Goal: Task Accomplishment & Management: Manage account settings

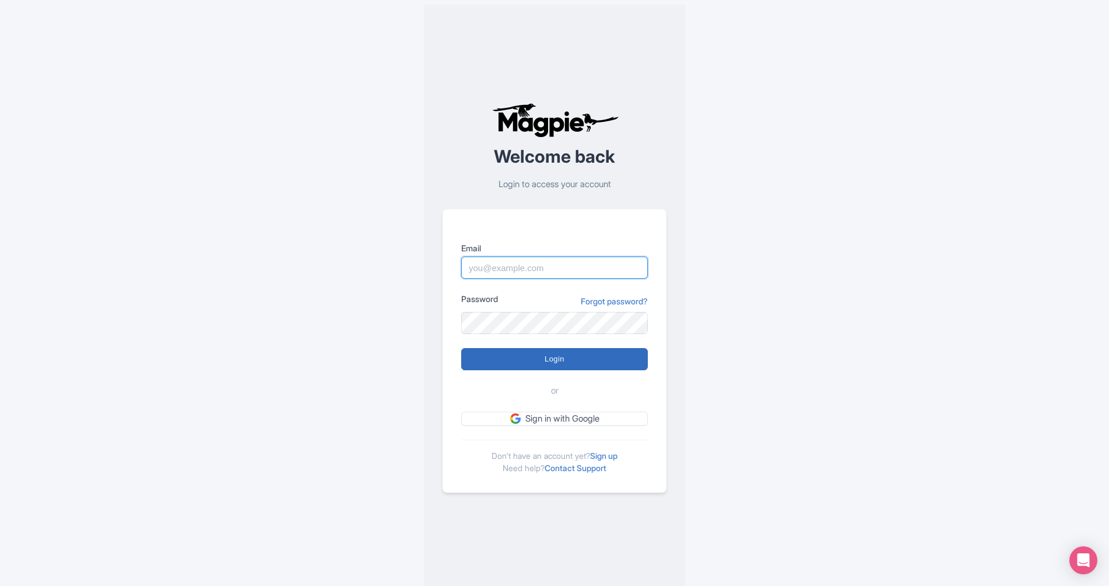
type input "skronwitter@graylinetoronto.tours"
click at [553, 352] on input "Login" at bounding box center [554, 359] width 187 height 22
type input "Logging in..."
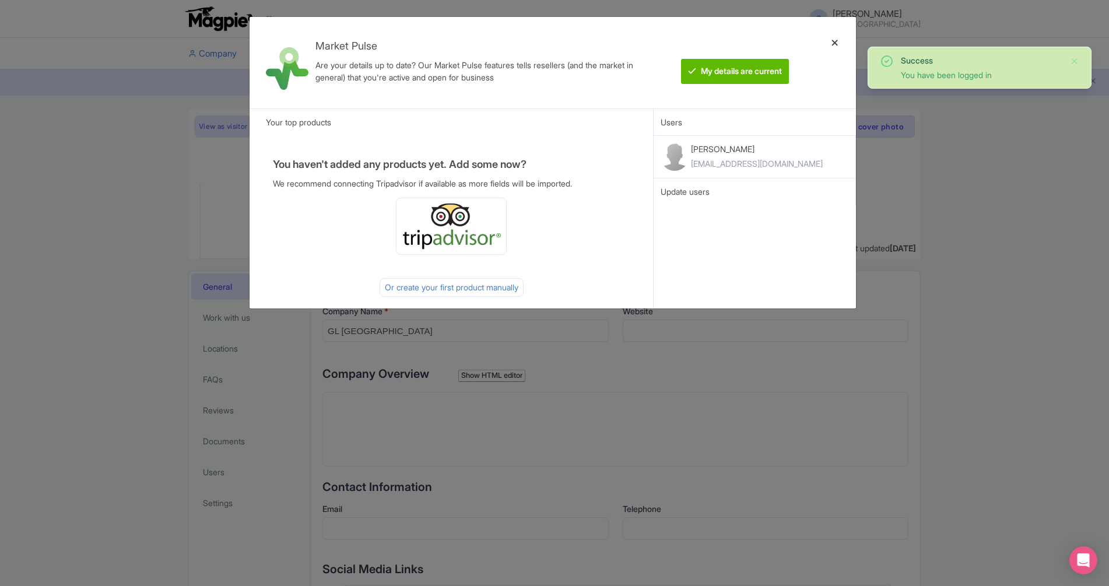
click at [835, 45] on div at bounding box center [835, 62] width 28 height 73
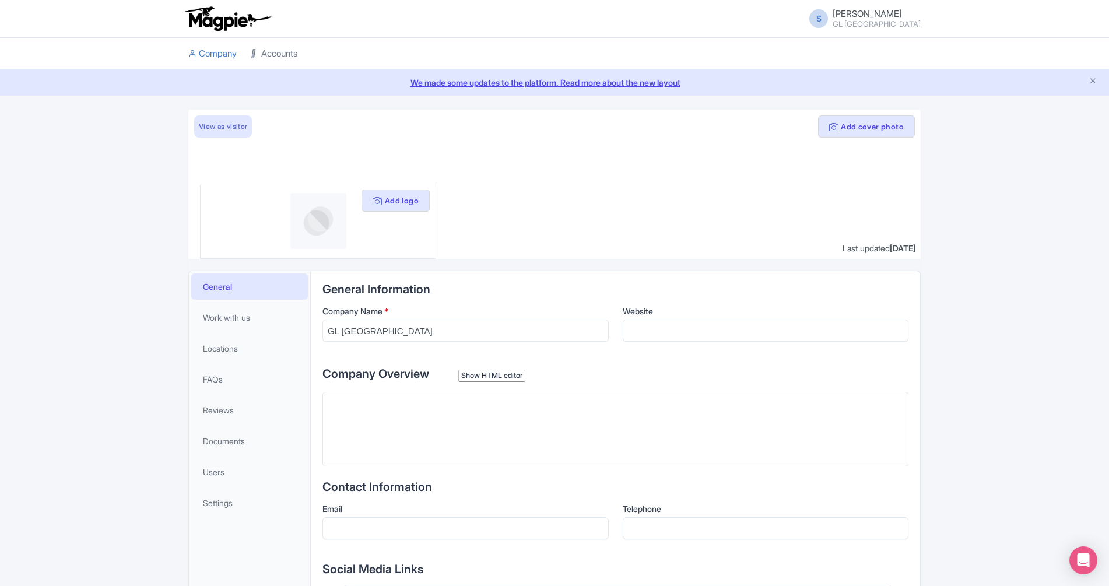
click at [283, 58] on link "Accounts" at bounding box center [274, 54] width 47 height 32
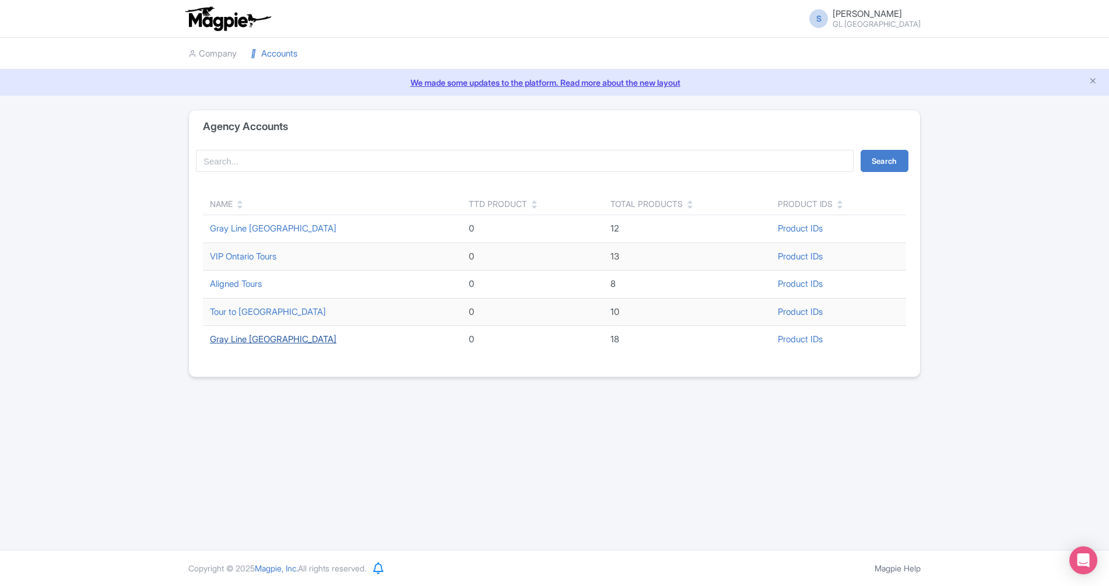
click at [269, 338] on link "Gray Line [GEOGRAPHIC_DATA]" at bounding box center [273, 338] width 127 height 11
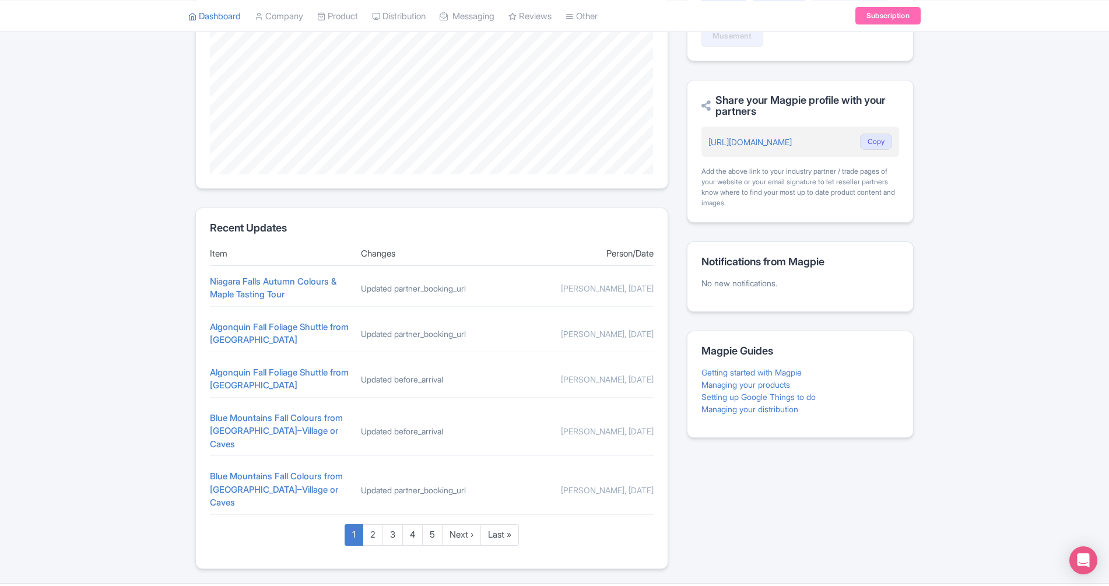
scroll to position [313, 0]
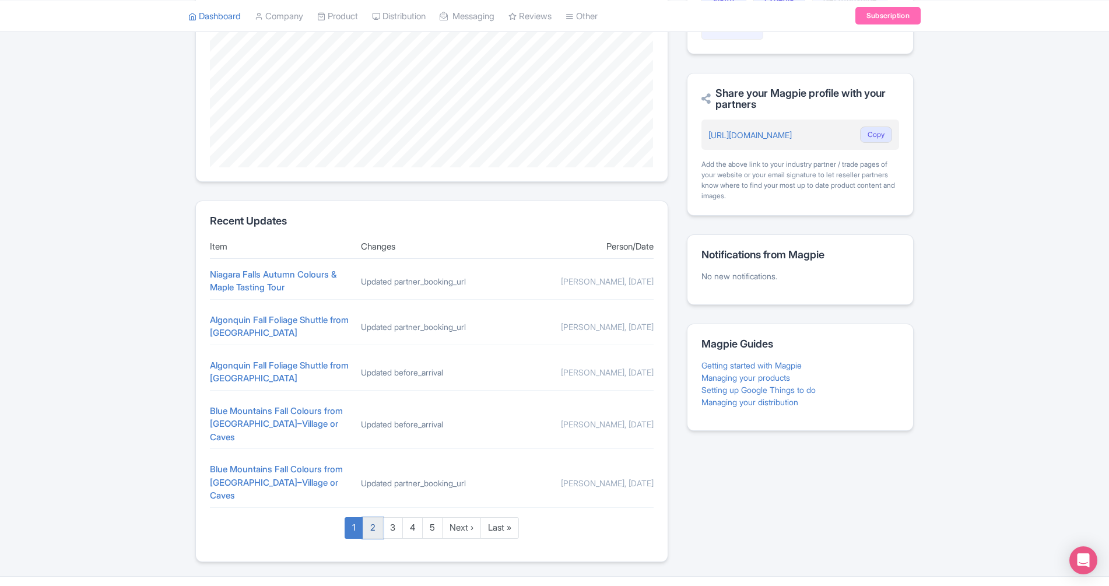
click at [370, 517] on link "2" at bounding box center [373, 528] width 20 height 22
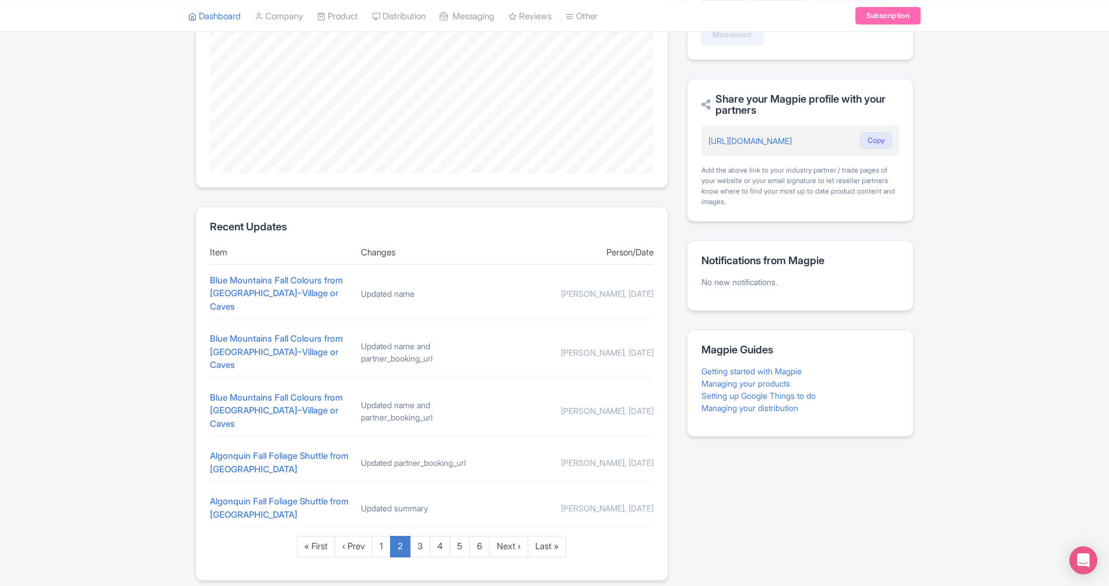
scroll to position [313, 0]
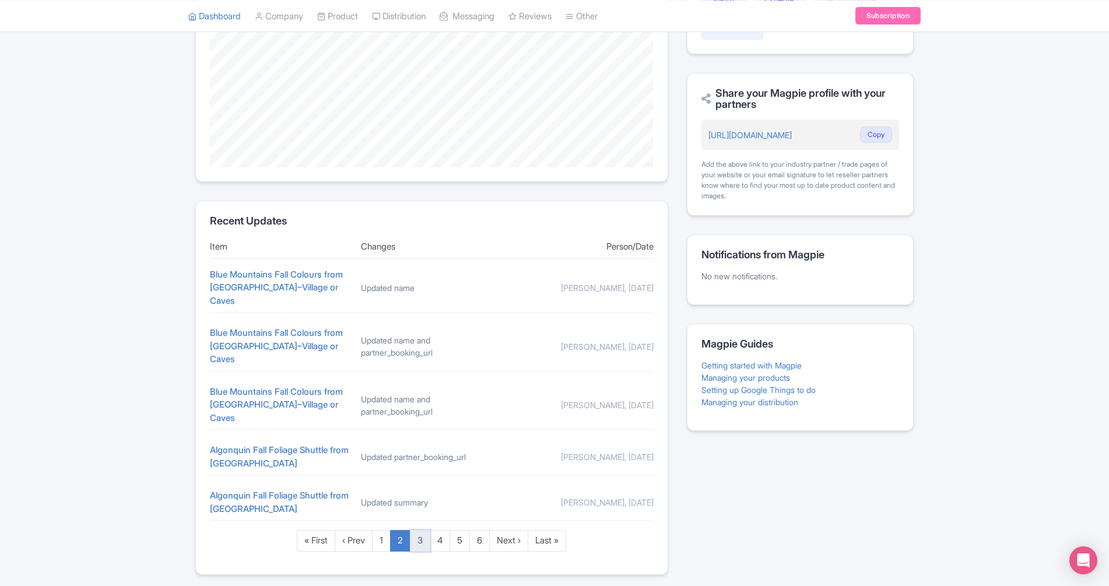
click at [426, 530] on link "3" at bounding box center [420, 541] width 20 height 22
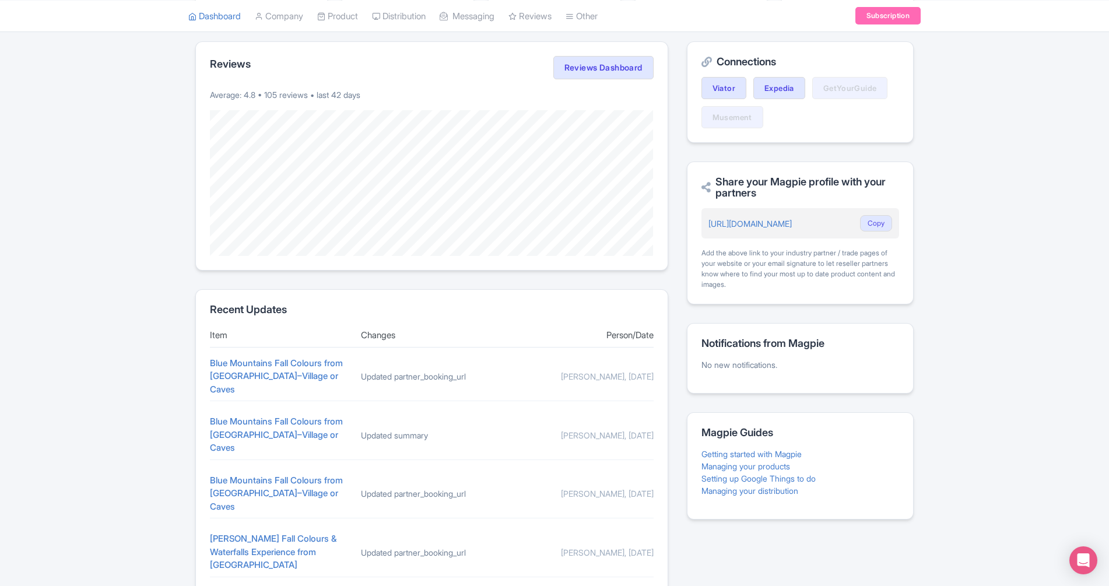
scroll to position [250, 0]
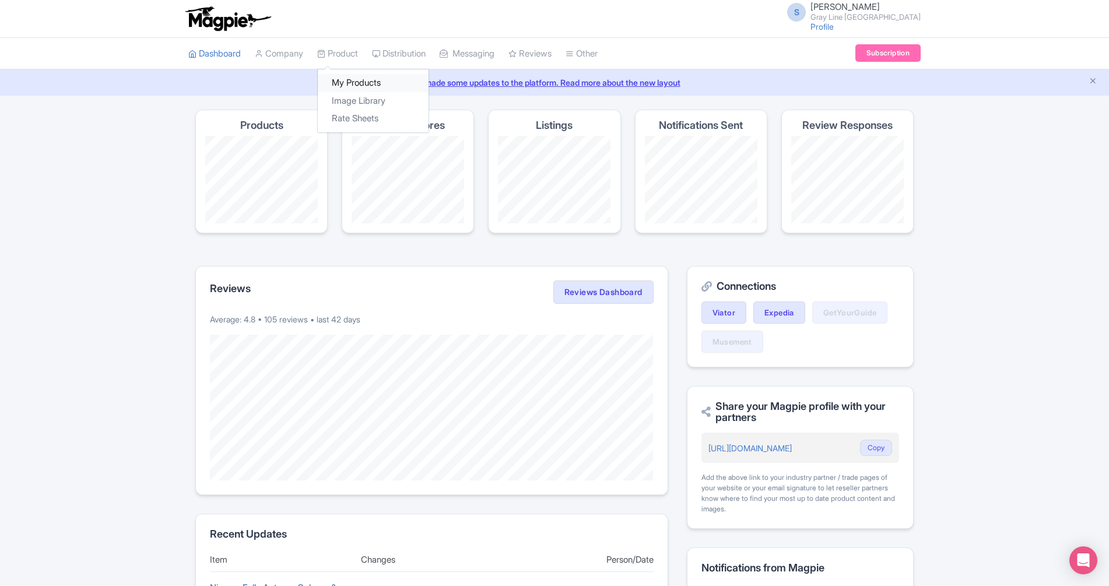
click at [356, 83] on link "My Products" at bounding box center [373, 83] width 111 height 18
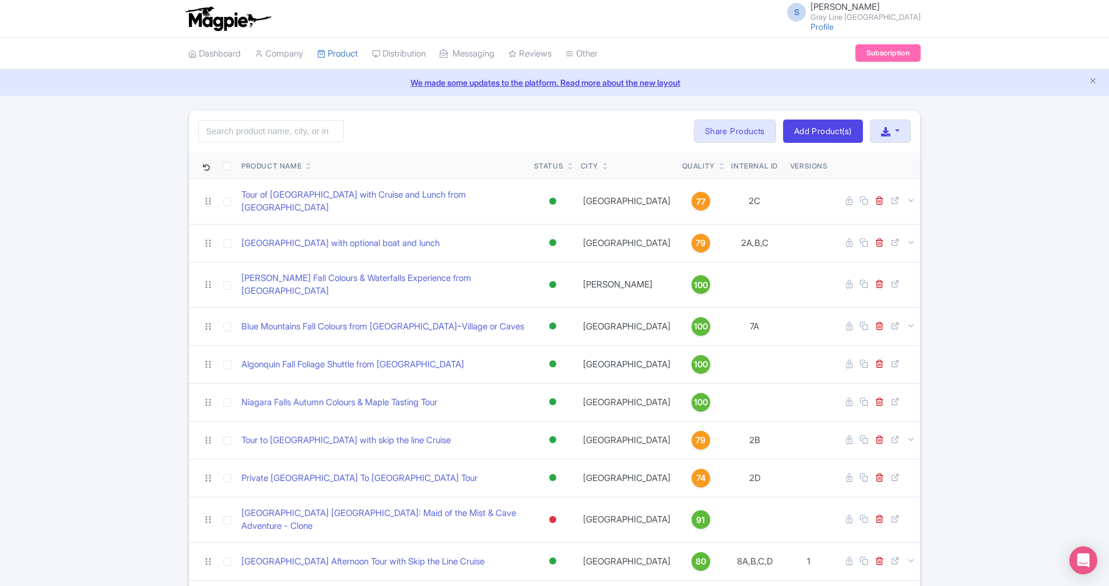
drag, startPoint x: 423, startPoint y: 270, endPoint x: 1038, endPoint y: 288, distance: 615.3
click at [1038, 288] on div "Search Bulk Actions [GEOGRAPHIC_DATA] Add to Collection Share Products Add to C…" at bounding box center [554, 504] width 1109 height 789
